Goal: Information Seeking & Learning: Learn about a topic

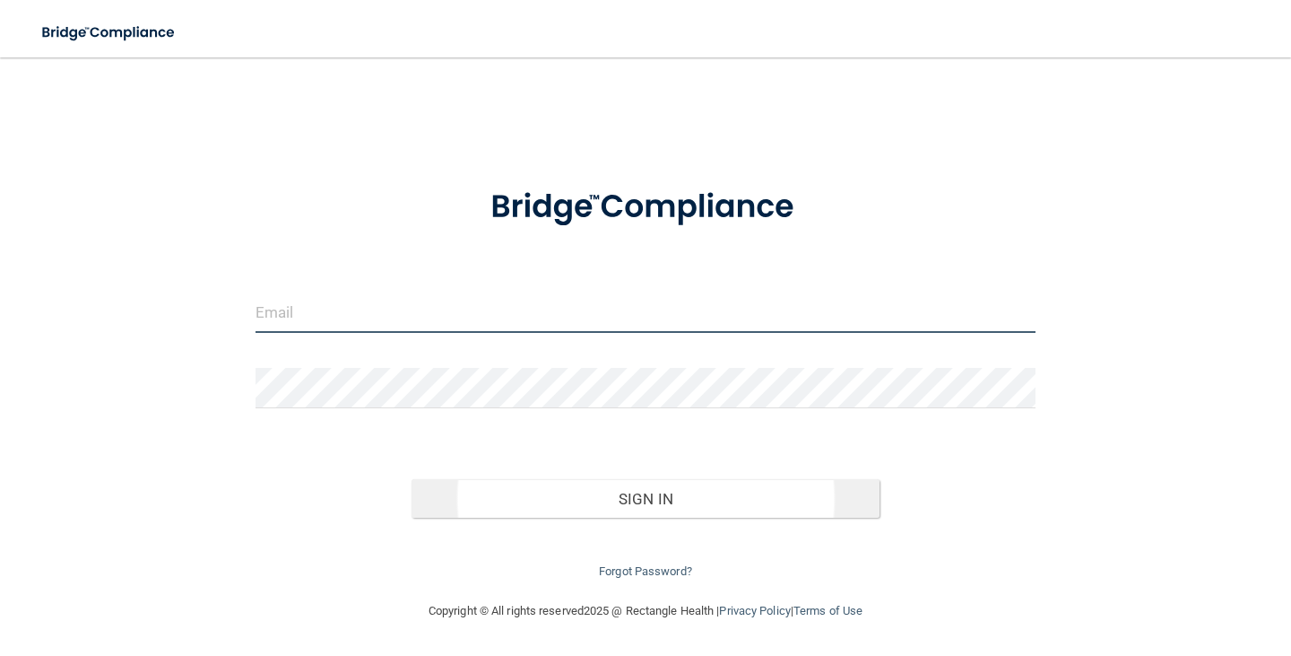
type input "[EMAIL_ADDRESS][DOMAIN_NAME]"
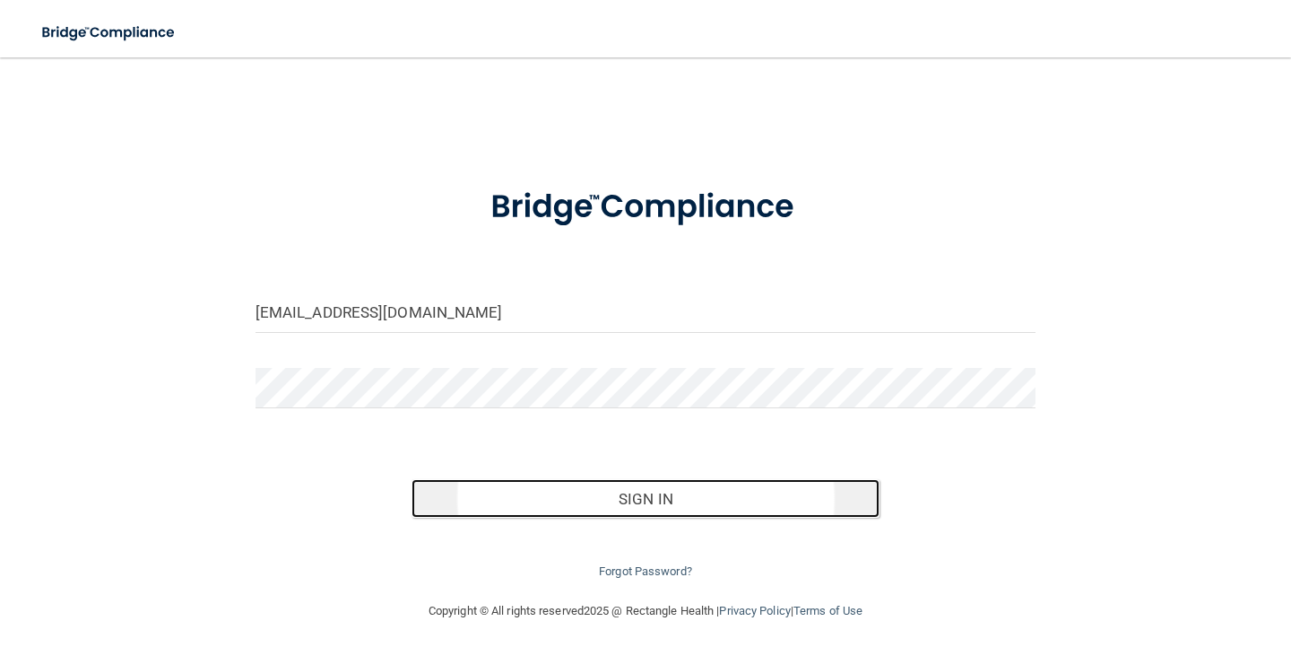
click at [664, 504] on button "Sign In" at bounding box center [646, 498] width 468 height 39
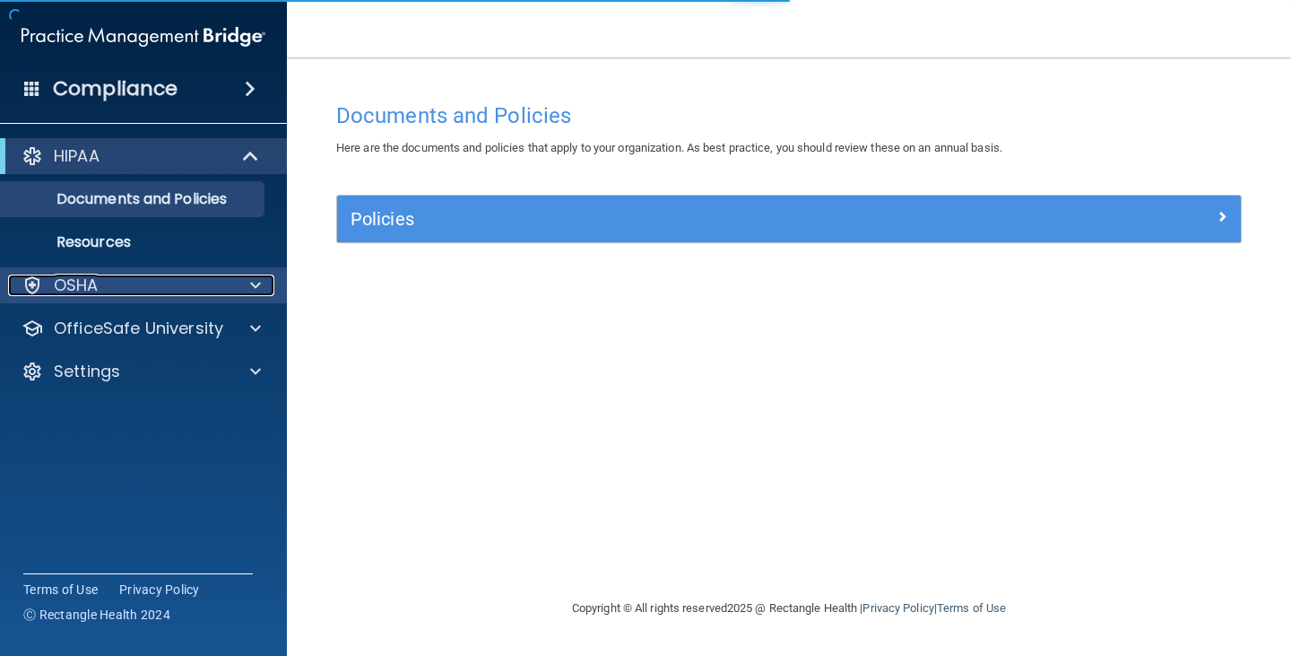
click at [189, 284] on div "OSHA" at bounding box center [119, 285] width 222 height 22
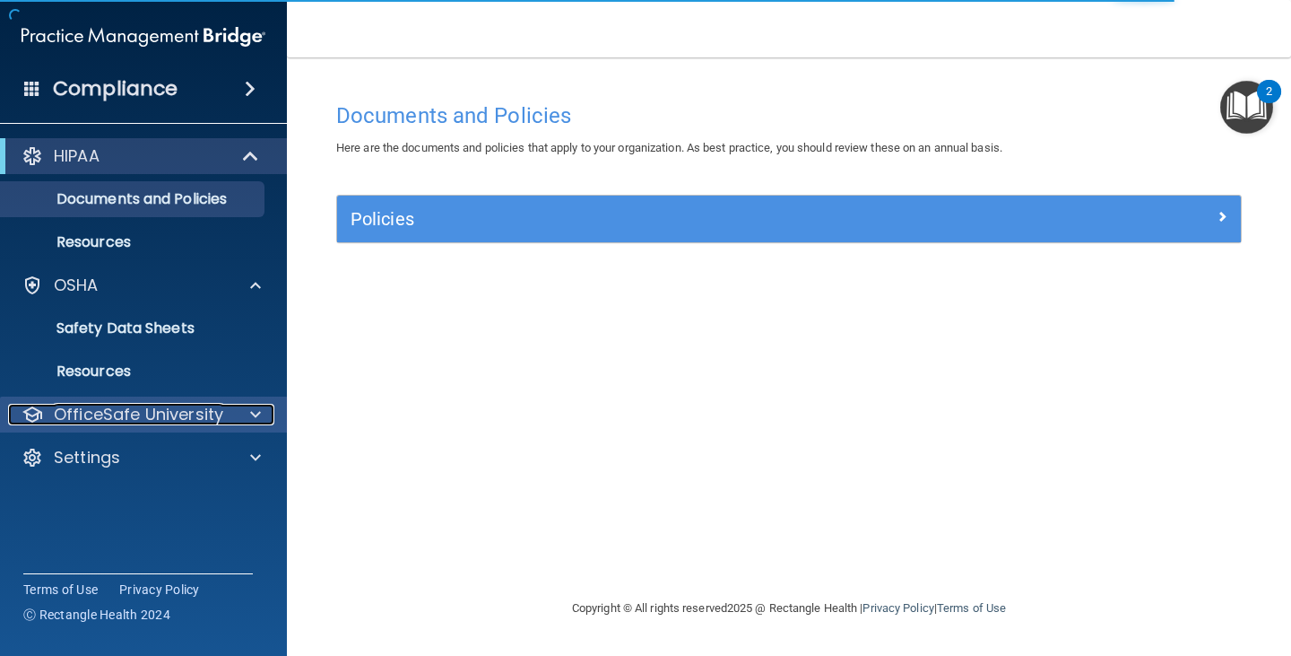
click at [207, 410] on p "OfficeSafe University" at bounding box center [138, 415] width 169 height 22
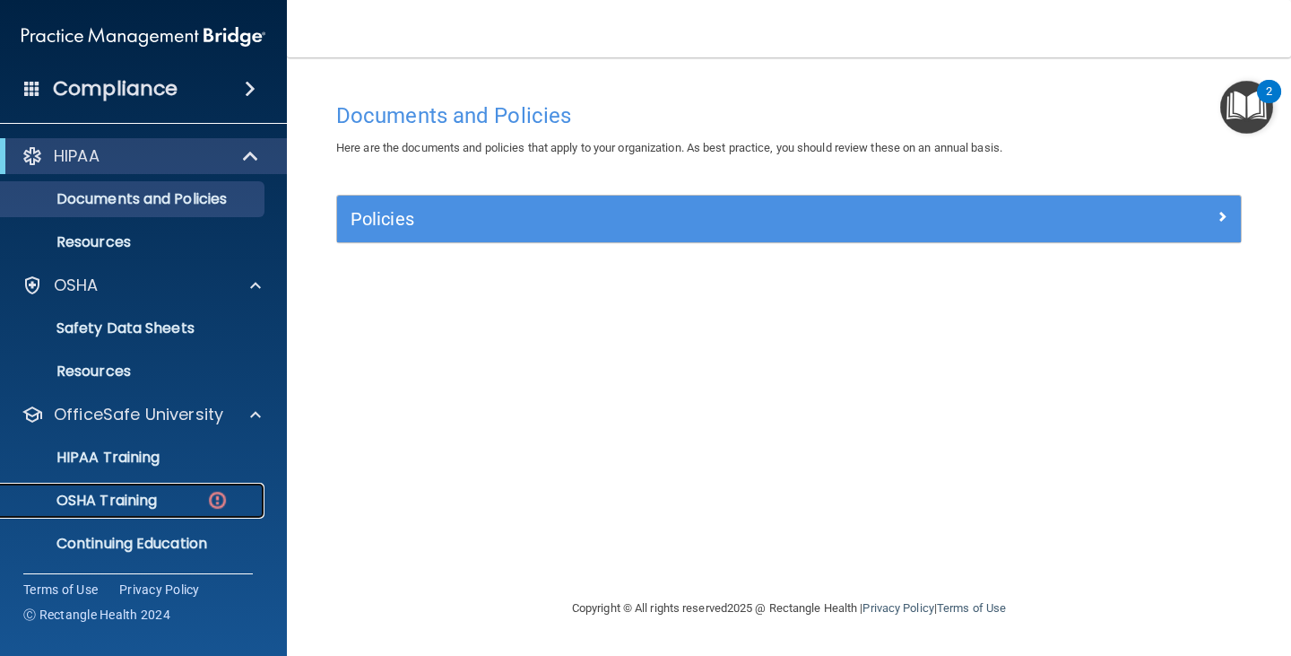
click at [156, 497] on p "OSHA Training" at bounding box center [84, 500] width 145 height 18
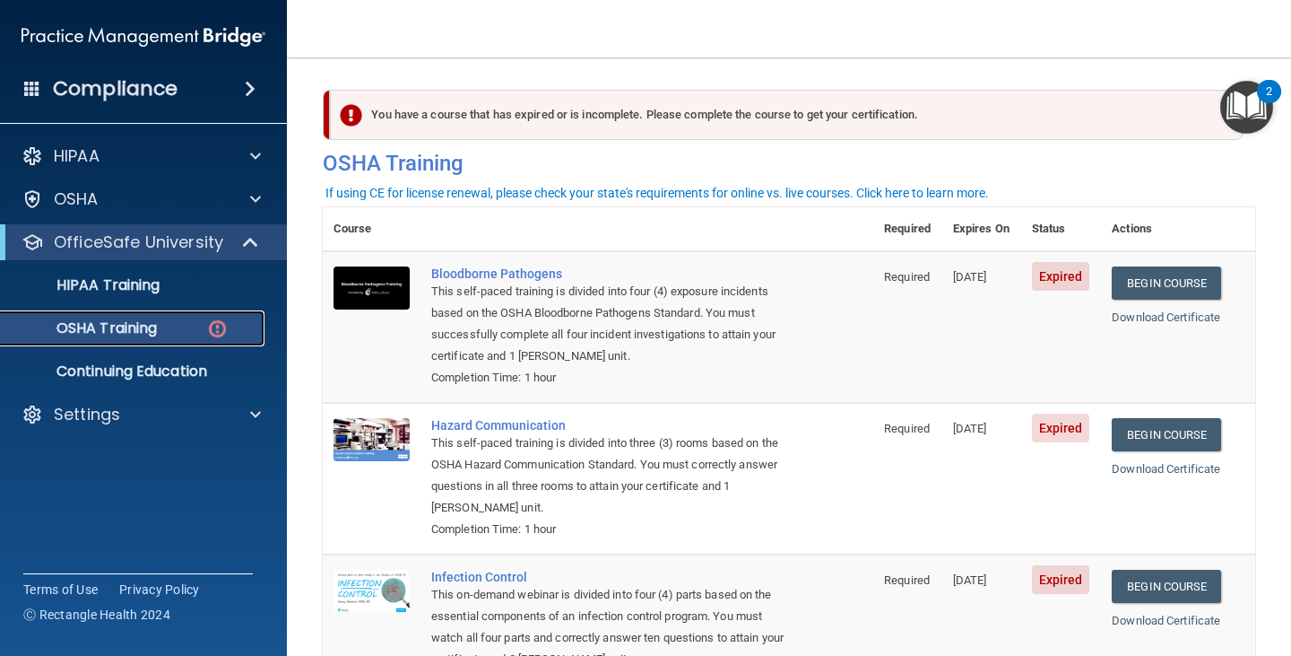
scroll to position [90, 0]
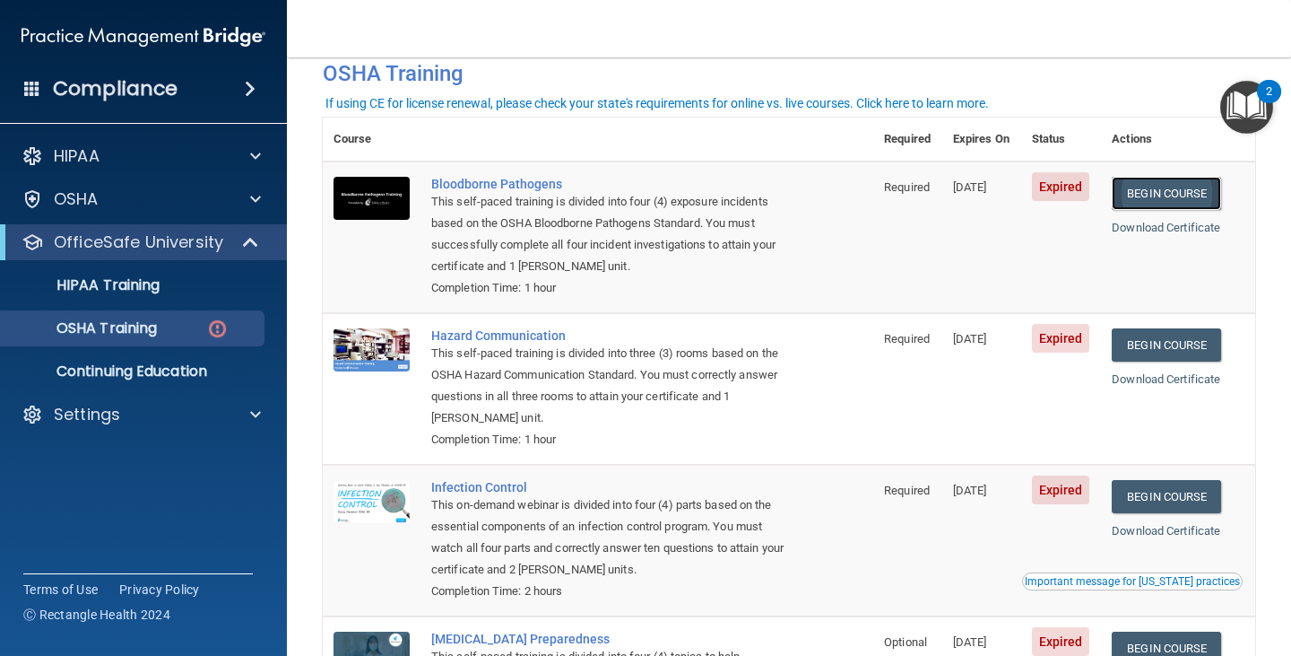
click at [1159, 196] on link "Begin Course" at bounding box center [1166, 193] width 109 height 33
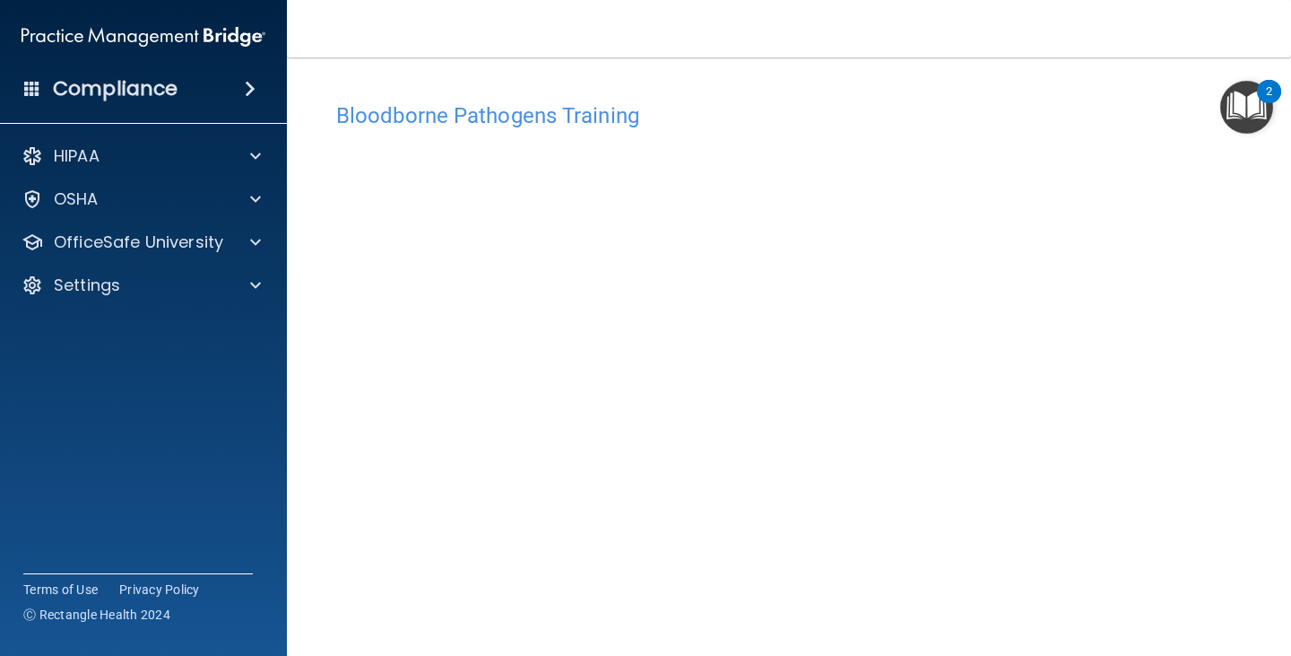
scroll to position [90, 0]
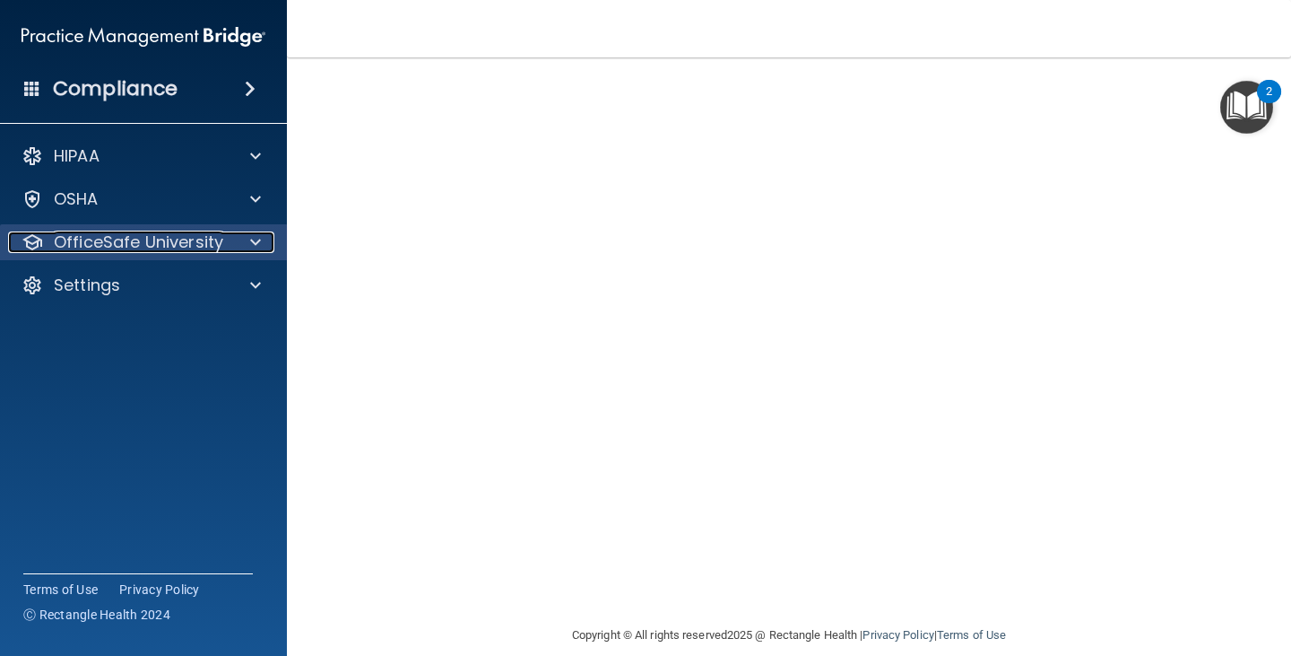
click at [246, 242] on div at bounding box center [252, 242] width 45 height 22
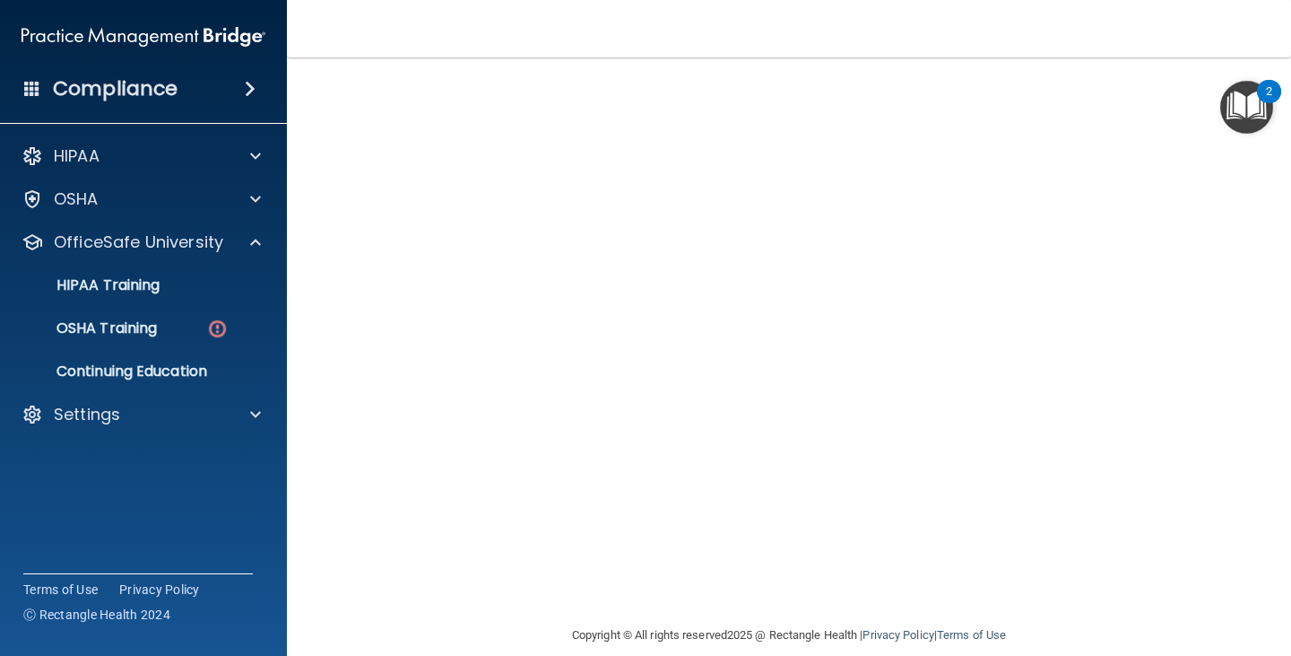
scroll to position [0, 0]
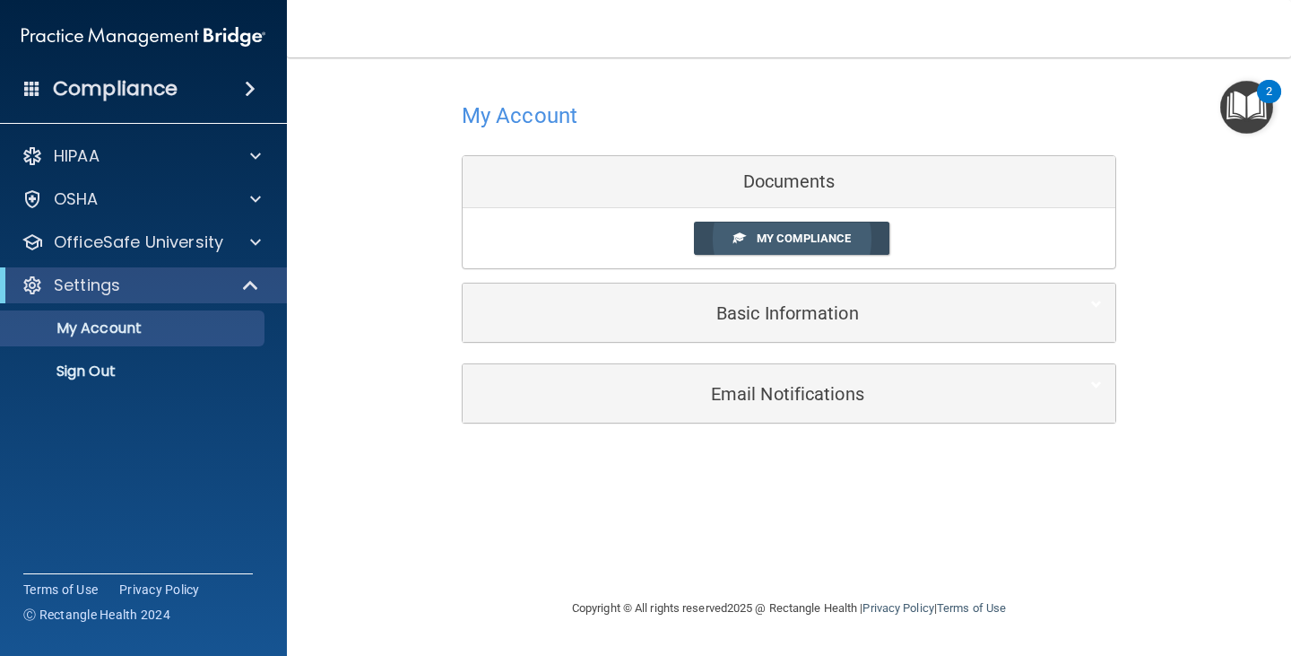
click at [808, 240] on span "My Compliance" at bounding box center [804, 237] width 94 height 13
drag, startPoint x: 808, startPoint y: 240, endPoint x: 772, endPoint y: 256, distance: 39.0
click at [772, 256] on div "My Compliance My Compliance My BAA" at bounding box center [789, 238] width 653 height 60
click at [774, 240] on span "My Compliance" at bounding box center [804, 237] width 94 height 13
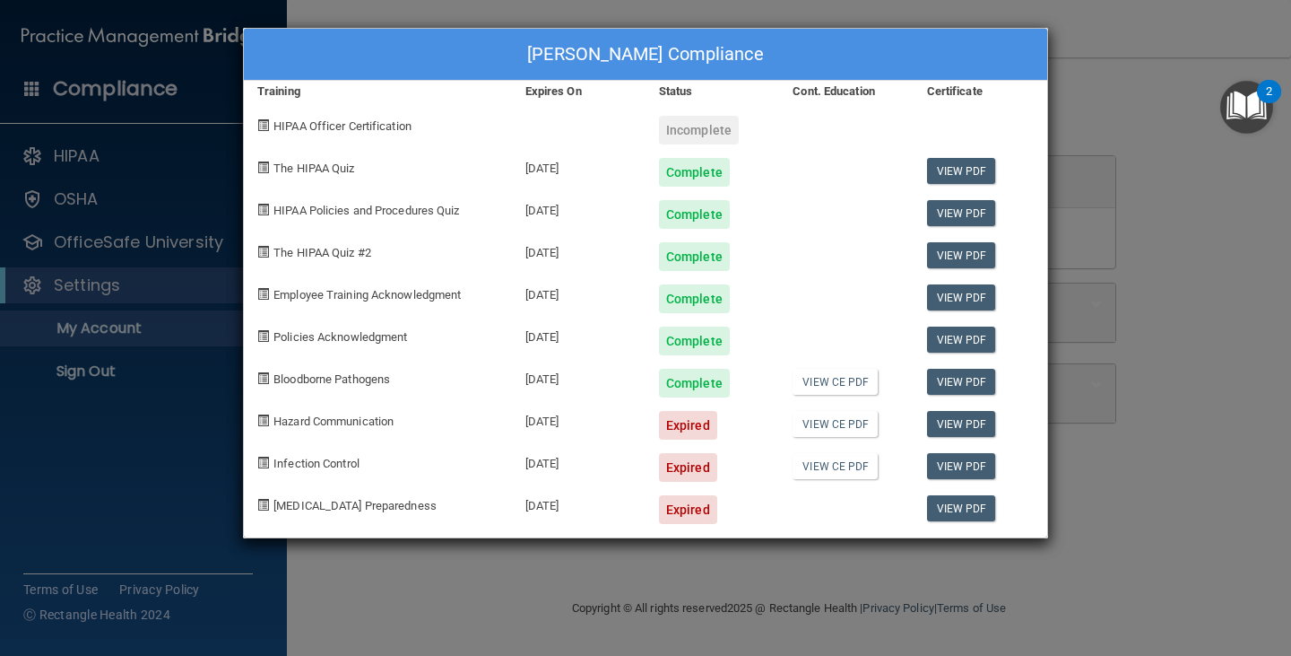
click at [1074, 62] on div "Shania Baum's Compliance Training Expires On Status Cont. Education Certificate…" at bounding box center [645, 328] width 1291 height 656
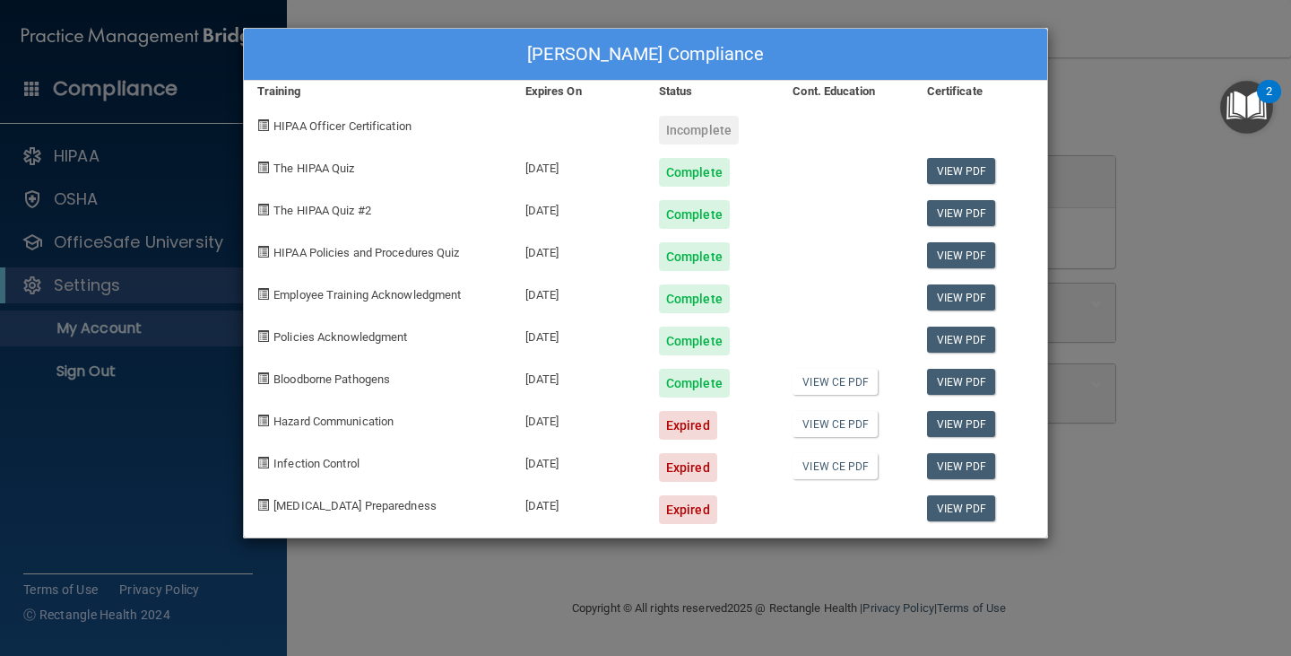
click at [1032, 75] on div "Shania Baum's Compliance" at bounding box center [646, 55] width 804 height 52
click at [432, 531] on div "Shania Baum's Compliance Training Expires On Status Cont. Education Certificate…" at bounding box center [645, 283] width 805 height 510
click at [455, 580] on div "Shania Baum's Compliance Training Expires On Status Cont. Education Certificate…" at bounding box center [645, 328] width 1291 height 656
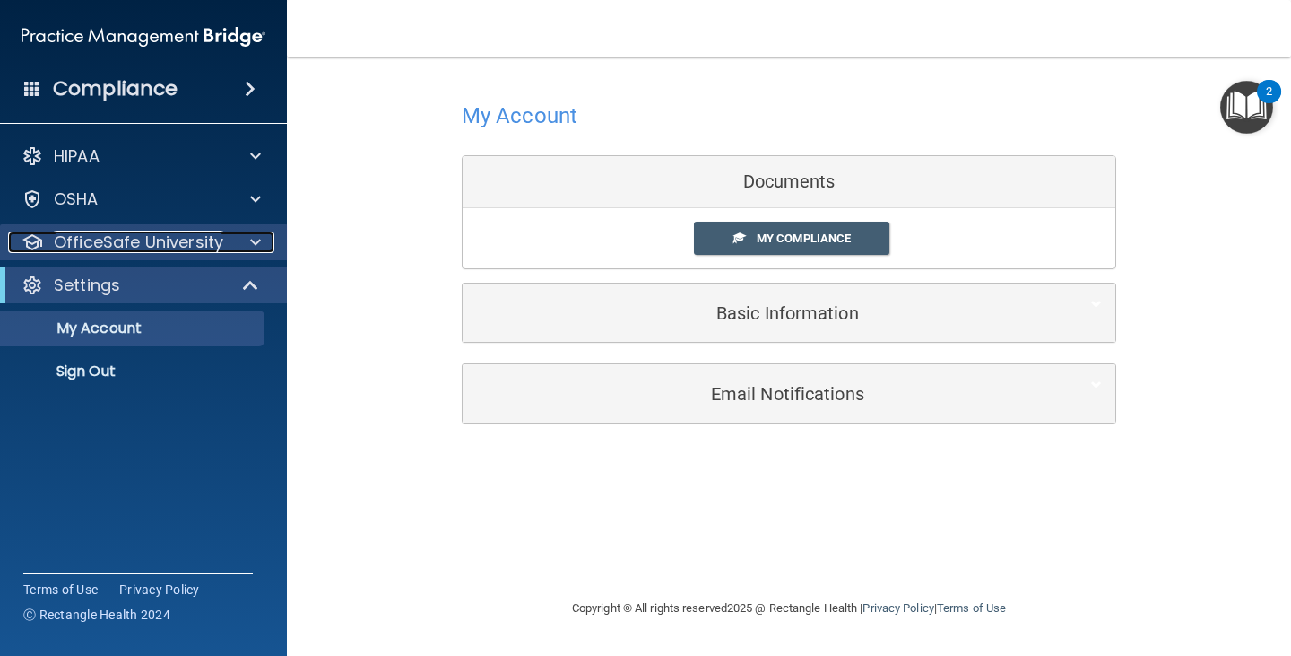
click at [183, 247] on p "OfficeSafe University" at bounding box center [138, 242] width 169 height 22
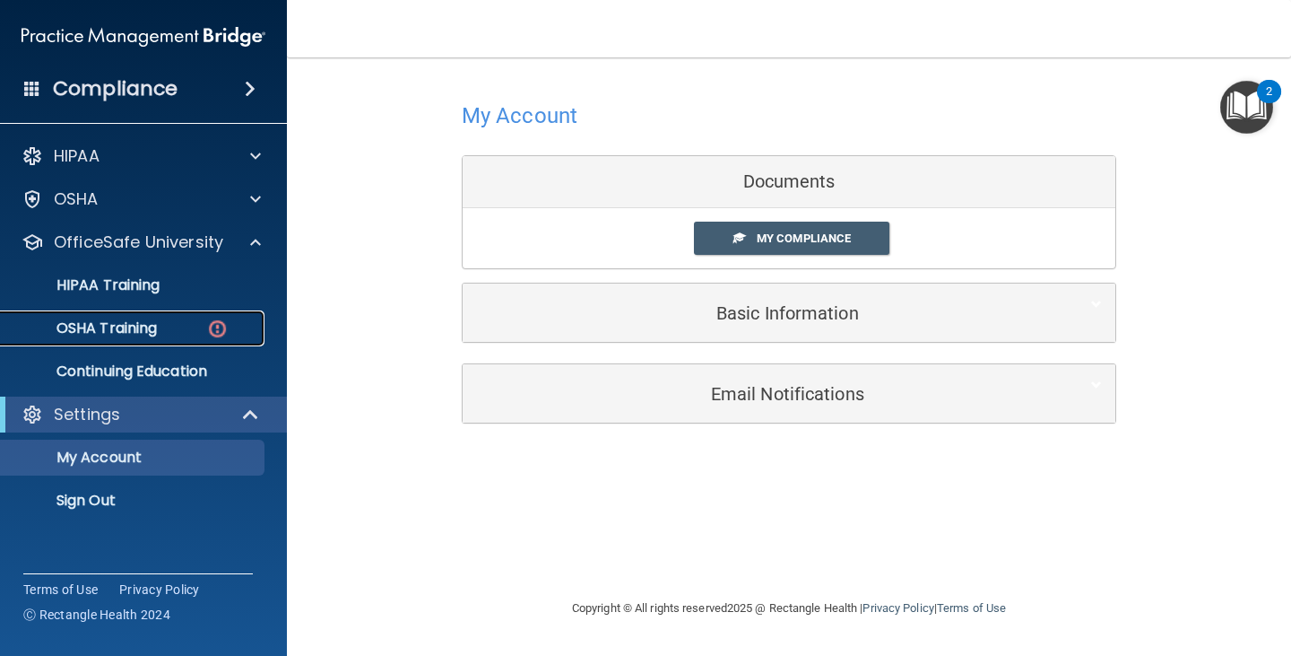
click at [153, 324] on p "OSHA Training" at bounding box center [84, 328] width 145 height 18
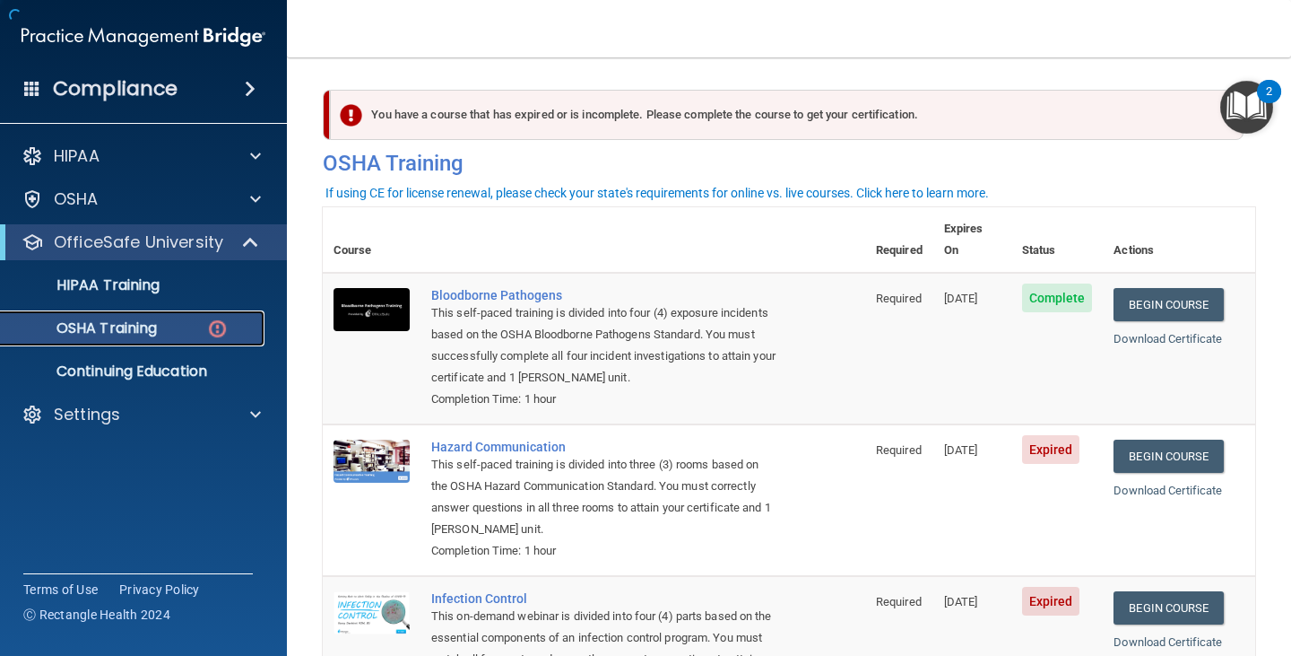
scroll to position [90, 0]
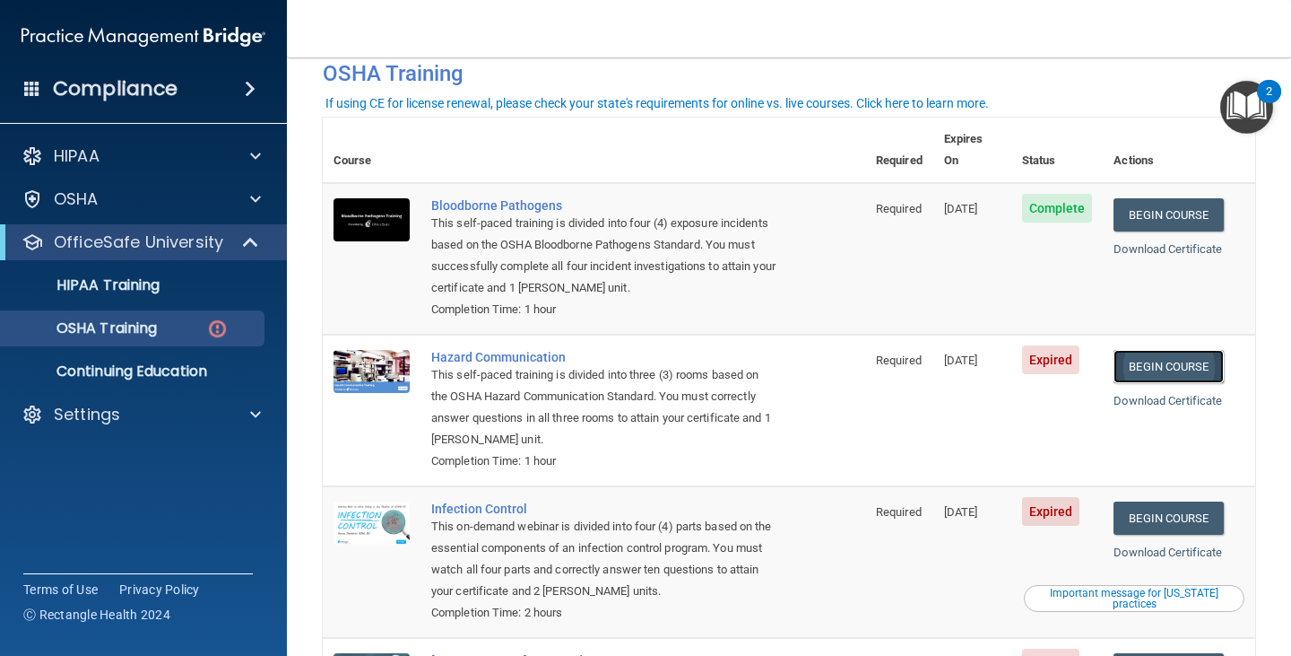
click at [1165, 350] on link "Begin Course" at bounding box center [1168, 366] width 109 height 33
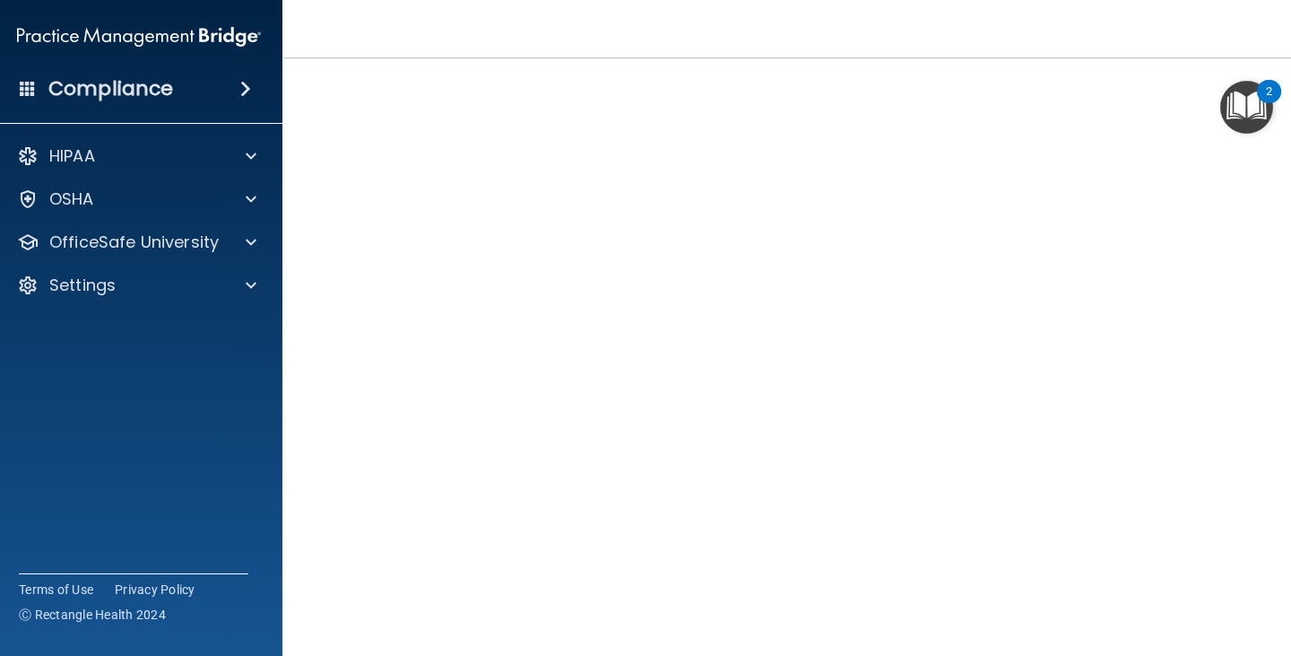
scroll to position [152, 0]
click at [1230, 107] on img "Open Resource Center, 2 new notifications" at bounding box center [1247, 107] width 53 height 53
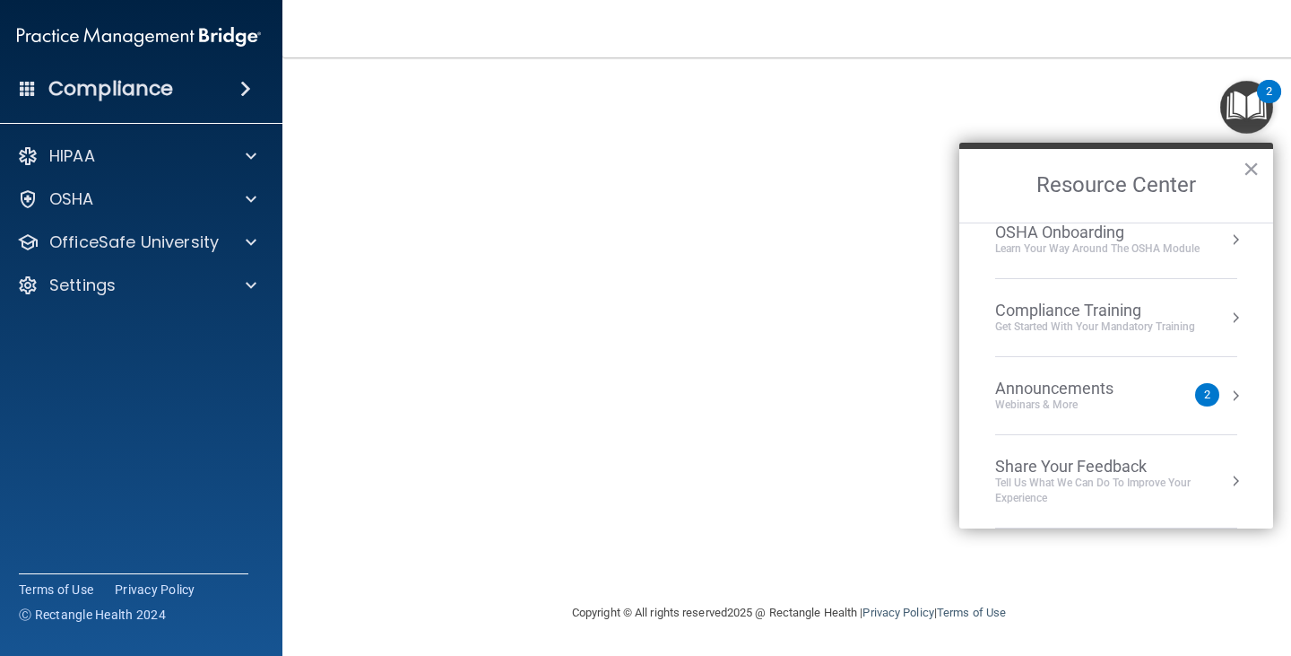
scroll to position [0, 0]
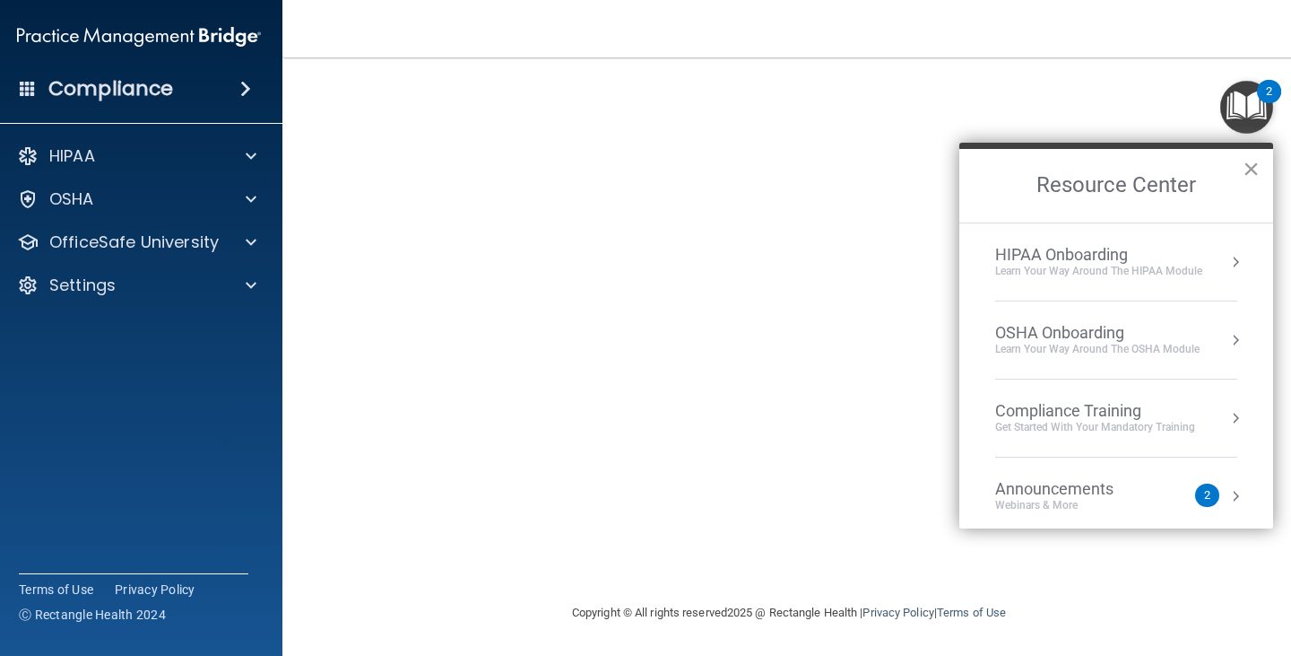
click at [1258, 167] on button "×" at bounding box center [1251, 168] width 17 height 29
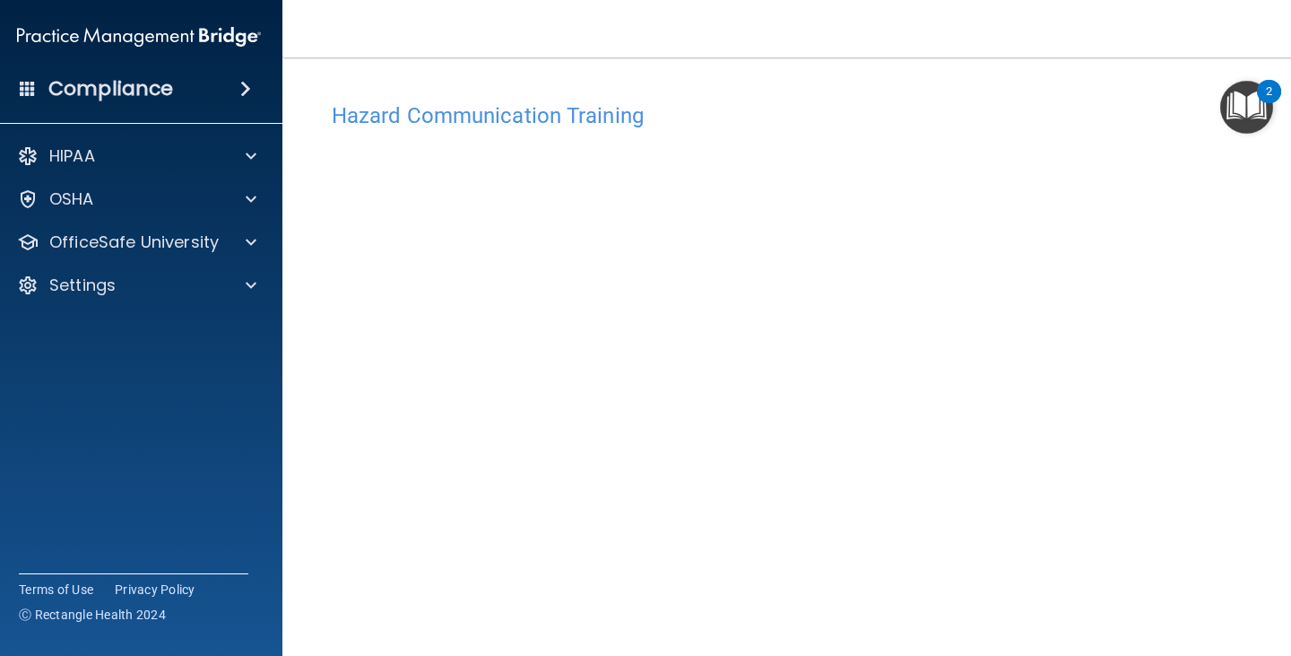
drag, startPoint x: 539, startPoint y: 125, endPoint x: 586, endPoint y: 112, distance: 48.3
click at [542, 124] on h4 "Hazard Communication Training" at bounding box center [789, 115] width 915 height 23
drag, startPoint x: 667, startPoint y: 123, endPoint x: 760, endPoint y: 136, distance: 93.3
click at [760, 136] on div "Hazard Communication Training" at bounding box center [789, 115] width 942 height 44
click at [1255, 118] on img "Open Resource Center, 2 new notifications" at bounding box center [1247, 107] width 53 height 53
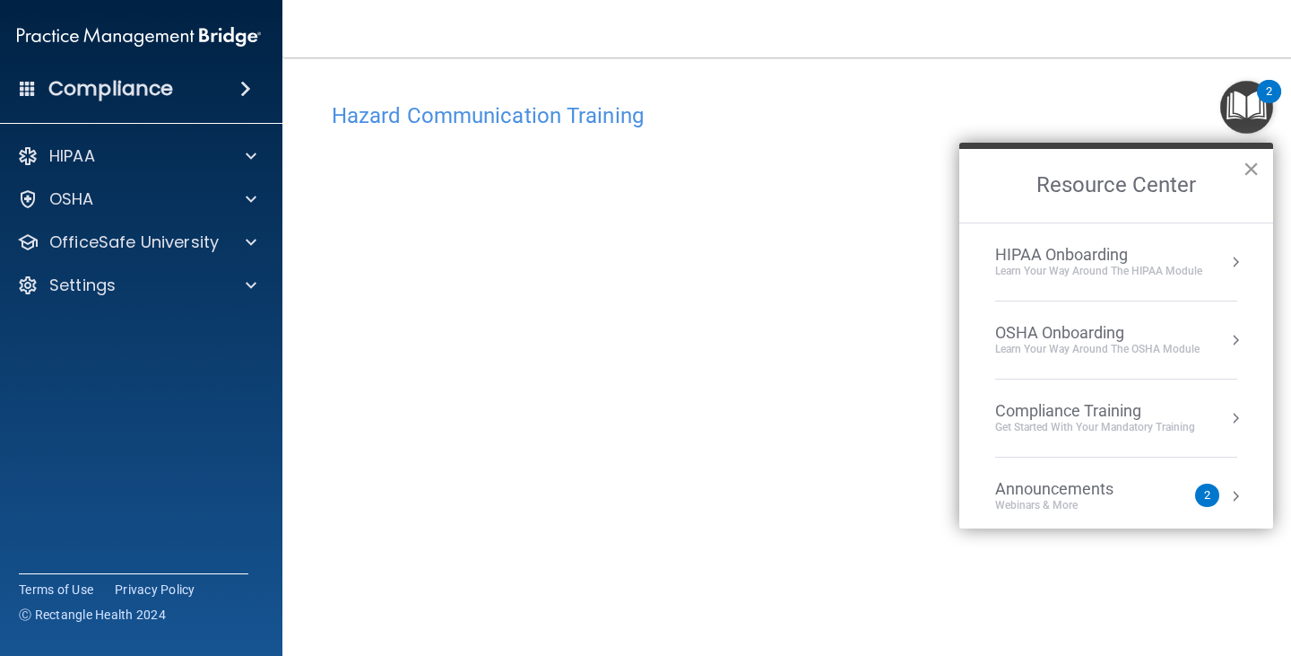
click at [1245, 164] on button "×" at bounding box center [1251, 168] width 17 height 29
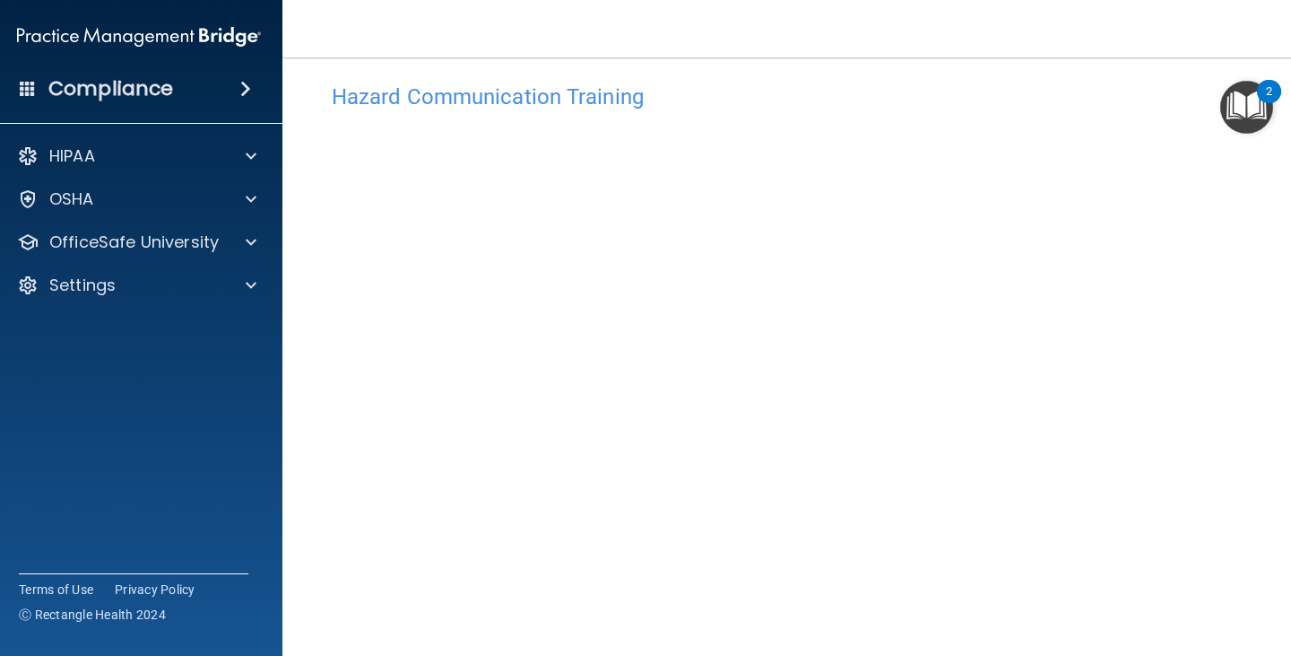
scroll to position [109, 0]
